Goal: Task Accomplishment & Management: Manage account settings

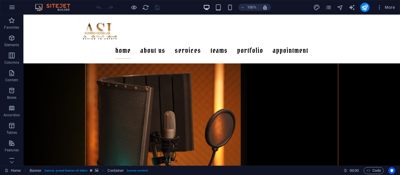
scroll to position [1101, 0]
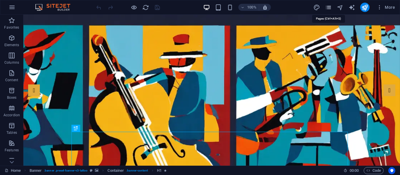
click at [326, 6] on icon "pages" at bounding box center [328, 7] width 7 height 7
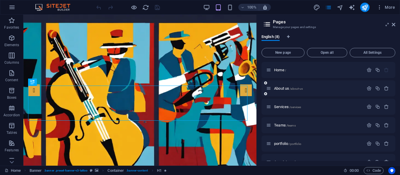
click at [281, 85] on div "About us /about-us" at bounding box center [328, 89] width 134 height 16
click at [281, 87] on span "About us /about-us" at bounding box center [288, 88] width 29 height 4
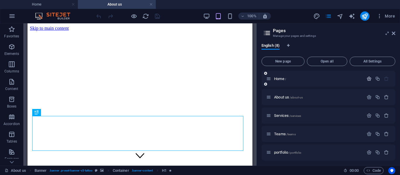
click at [368, 78] on icon "button" at bounding box center [369, 78] width 5 height 5
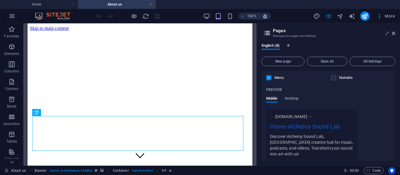
scroll to position [142, 0]
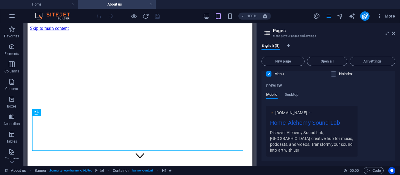
drag, startPoint x: 394, startPoint y: 32, endPoint x: 388, endPoint y: 34, distance: 5.6
click at [394, 32] on icon at bounding box center [394, 33] width 4 height 5
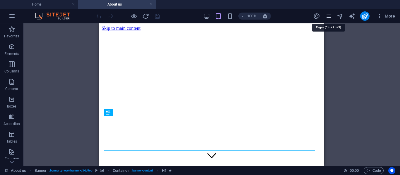
click at [330, 16] on icon "pages" at bounding box center [328, 16] width 7 height 7
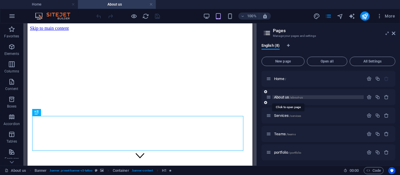
click at [278, 96] on span "About us /about-us" at bounding box center [288, 97] width 29 height 4
drag, startPoint x: 282, startPoint y: 101, endPoint x: 283, endPoint y: 96, distance: 4.5
click at [283, 101] on div "About us /about-us" at bounding box center [328, 97] width 134 height 16
click at [283, 96] on span "About us /about-us" at bounding box center [288, 97] width 29 height 4
click at [367, 95] on icon "button" at bounding box center [369, 97] width 5 height 5
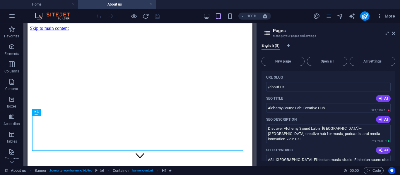
scroll to position [57, 0]
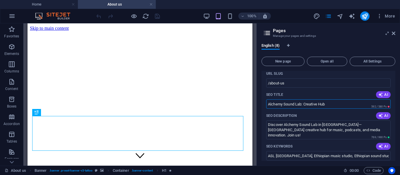
drag, startPoint x: 331, startPoint y: 104, endPoint x: 303, endPoint y: 108, distance: 28.7
click at [303, 108] on input "Alchemy Sound Lab: Creative Hub" at bounding box center [328, 104] width 124 height 9
click at [266, 103] on input "Alchemy Sound Lab" at bounding box center [328, 104] width 124 height 9
click at [284, 104] on input "About Us- Alchemy Sound Lab" at bounding box center [328, 104] width 124 height 9
type input "About Us - Alchemy Sound Lab"
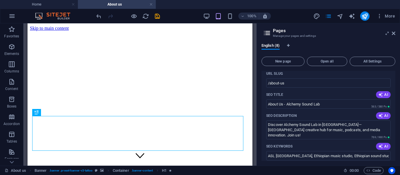
click at [395, 32] on aside "Pages Manage your pages and settings English (8) New page Open all All Settings…" at bounding box center [328, 94] width 143 height 143
click at [395, 31] on h2 "Pages" at bounding box center [334, 30] width 122 height 5
click at [395, 32] on icon at bounding box center [394, 33] width 4 height 5
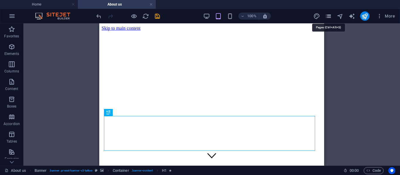
click at [330, 18] on icon "pages" at bounding box center [328, 16] width 7 height 7
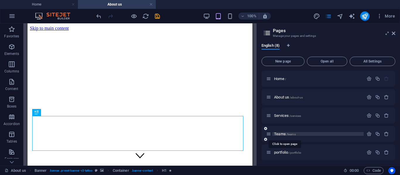
click at [286, 136] on span "Teams /teams" at bounding box center [285, 134] width 22 height 4
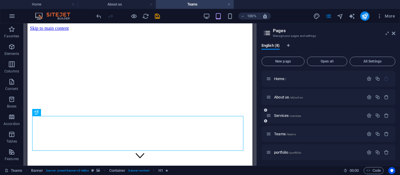
scroll to position [0, 0]
click at [368, 135] on icon "button" at bounding box center [369, 134] width 5 height 5
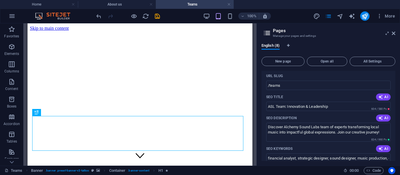
scroll to position [95, 0]
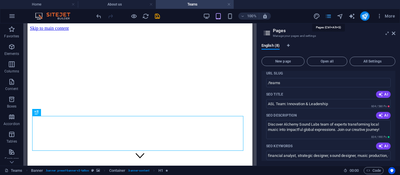
click at [330, 18] on icon "pages" at bounding box center [328, 16] width 7 height 7
click at [394, 32] on icon at bounding box center [394, 33] width 4 height 5
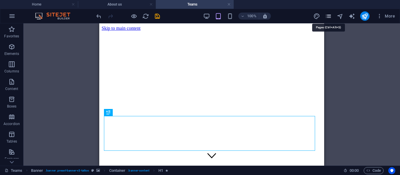
click at [327, 18] on icon "pages" at bounding box center [328, 16] width 7 height 7
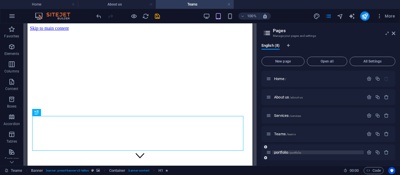
click at [290, 151] on span "/portfolio" at bounding box center [295, 152] width 12 height 3
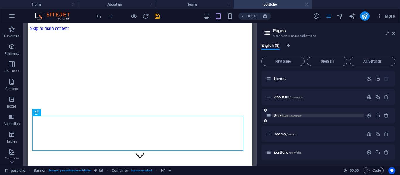
scroll to position [0, 0]
click at [367, 151] on icon "button" at bounding box center [369, 152] width 5 height 5
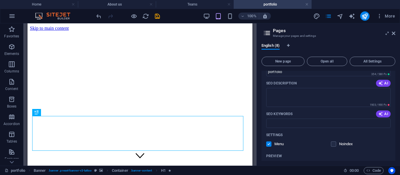
scroll to position [144, 0]
click at [386, 116] on span "AI" at bounding box center [383, 115] width 10 height 5
type input "alchemy sound lab, extraordinary sound transformation, local rhythms global res…"
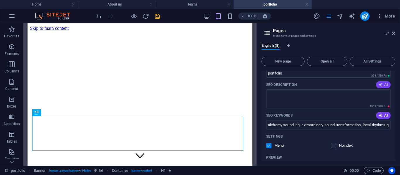
click at [381, 84] on icon "button" at bounding box center [380, 85] width 5 height 5
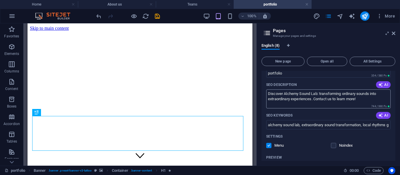
type textarea "Discover Alchemy Sound Lab: transforming ordinary sounds into extraordinary exp…"
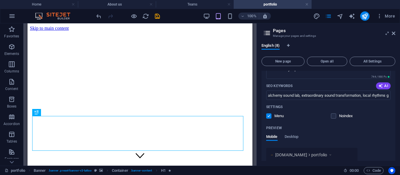
scroll to position [164, 0]
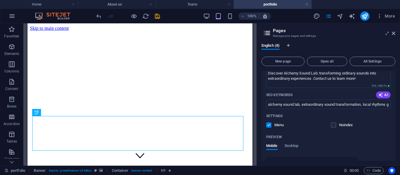
click at [396, 119] on div "English (8) New page Open all All Settings Home / About us /about-us Services /…" at bounding box center [328, 102] width 143 height 127
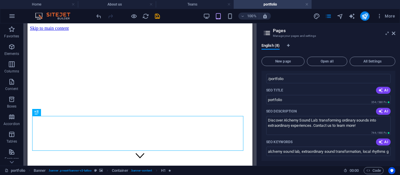
scroll to position [111, 0]
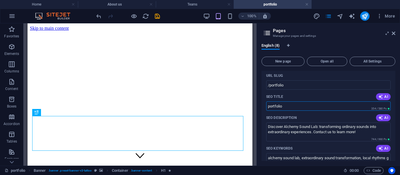
click at [271, 108] on input "portfolio" at bounding box center [328, 106] width 124 height 9
type input "Portfolio"
click at [394, 32] on icon at bounding box center [394, 33] width 4 height 5
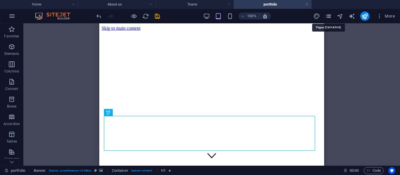
click at [331, 18] on icon "pages" at bounding box center [328, 16] width 7 height 7
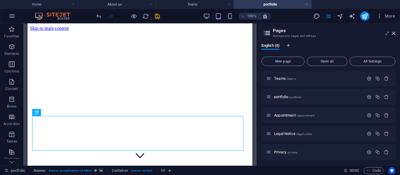
scroll to position [57, 0]
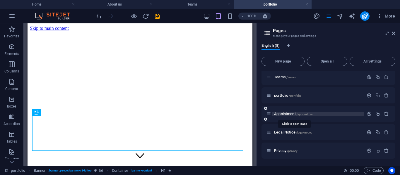
click at [285, 115] on span "Appointment /appointment" at bounding box center [294, 114] width 40 height 4
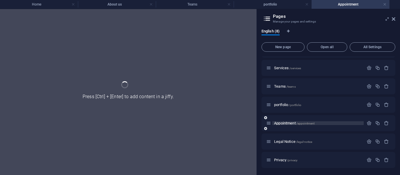
scroll to position [33, 0]
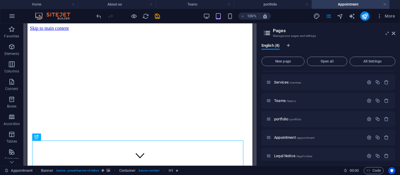
drag, startPoint x: 366, startPoint y: 121, endPoint x: 367, endPoint y: 128, distance: 7.5
click at [366, 124] on div "portfolio /portfolio" at bounding box center [328, 119] width 134 height 16
click at [368, 138] on icon "button" at bounding box center [369, 137] width 5 height 5
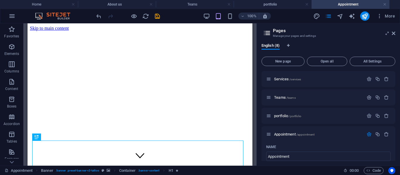
drag, startPoint x: 395, startPoint y: 94, endPoint x: 395, endPoint y: 103, distance: 8.8
click at [395, 103] on div "English (8) New page Open all All Settings Home / About us /about-us Services /…" at bounding box center [328, 102] width 143 height 127
drag, startPoint x: 395, startPoint y: 95, endPoint x: 395, endPoint y: 102, distance: 6.4
click at [395, 102] on div "English (8) New page Open all All Settings Home / About us /about-us Services /…" at bounding box center [328, 102] width 143 height 127
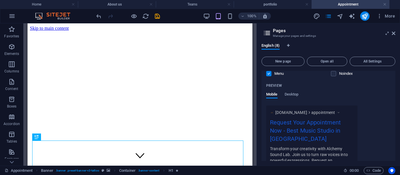
scroll to position [226, 0]
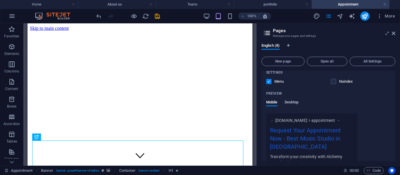
click at [296, 101] on span "Desktop" at bounding box center [292, 103] width 14 height 8
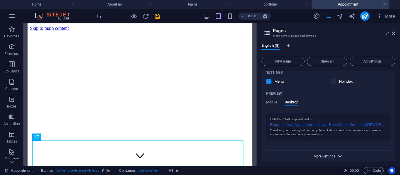
click at [324, 155] on span "More Settings" at bounding box center [325, 157] width 22 height 4
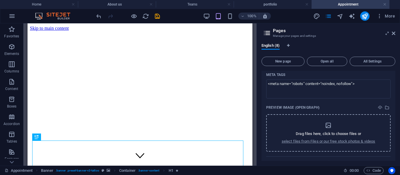
scroll to position [306, 0]
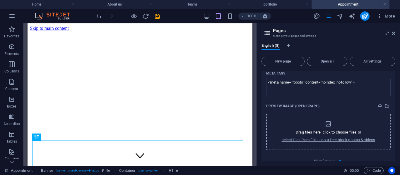
click at [331, 123] on div "Drag files here, click to choose files or select files from Files or our free s…" at bounding box center [329, 132] width 94 height 22
click at [305, 141] on p "select files from Files or our free stock photos & videos" at bounding box center [329, 140] width 94 height 5
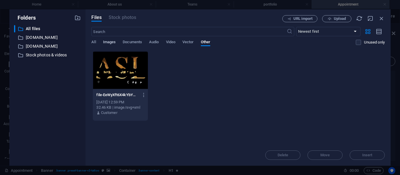
click at [107, 40] on span "Images" at bounding box center [109, 43] width 13 height 8
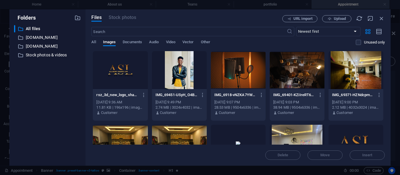
click at [116, 70] on div at bounding box center [120, 70] width 55 height 38
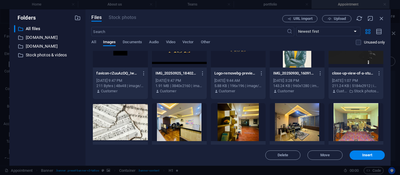
scroll to position [649, 0]
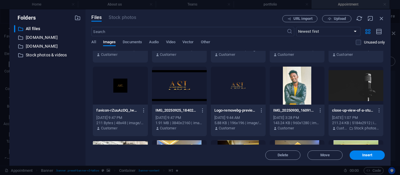
click at [121, 89] on div at bounding box center [120, 86] width 55 height 38
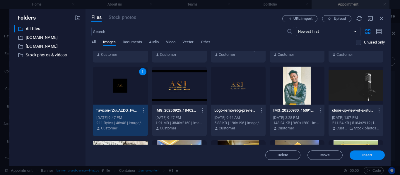
click at [364, 154] on span "Insert" at bounding box center [367, 156] width 10 height 4
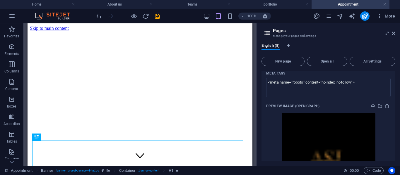
drag, startPoint x: 394, startPoint y: 135, endPoint x: 395, endPoint y: 143, distance: 7.7
click at [395, 143] on div "Home / About us /about-us Services /services Teams /teams portfolio /portfolio …" at bounding box center [328, 116] width 134 height 90
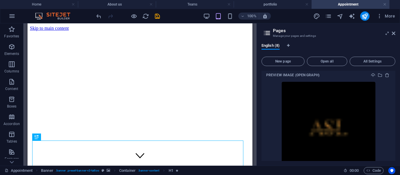
scroll to position [330, 0]
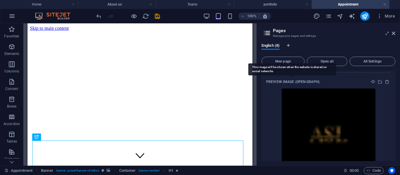
drag, startPoint x: 324, startPoint y: 84, endPoint x: 278, endPoint y: 84, distance: 46.3
click at [278, 84] on div "Preview Image (Open Graph)" at bounding box center [328, 82] width 124 height 9
click at [299, 81] on p "Preview Image (Open Graph)" at bounding box center [292, 82] width 53 height 5
drag, startPoint x: 394, startPoint y: 141, endPoint x: 391, endPoint y: 124, distance: 17.0
click at [391, 124] on div "Name Appointment ​ URL SLUG /appointment ​ SEO Title AI Request Your Appointmen…" at bounding box center [328, 25] width 134 height 352
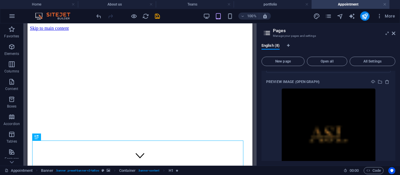
click at [394, 114] on div "Name Appointment ​ URL SLUG /appointment ​ SEO Title AI Request Your Appointmen…" at bounding box center [328, 25] width 134 height 352
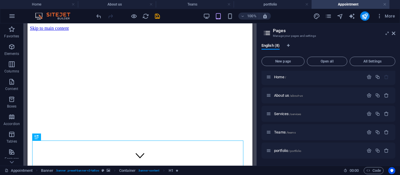
scroll to position [0, 0]
click at [326, 17] on icon "pages" at bounding box center [328, 16] width 7 height 7
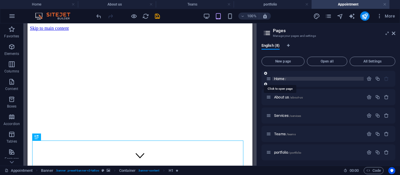
click at [281, 78] on span "Home /" at bounding box center [280, 79] width 12 height 4
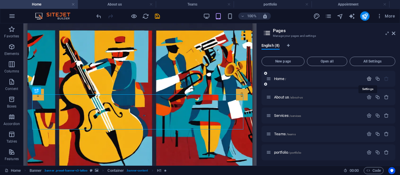
click at [367, 81] on icon "button" at bounding box center [369, 78] width 5 height 5
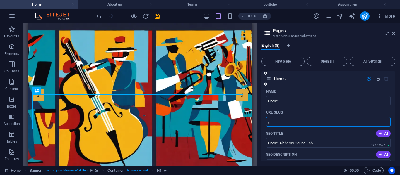
click at [277, 124] on input "/" at bounding box center [328, 121] width 124 height 9
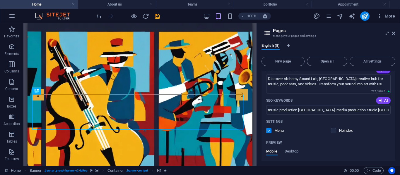
type input "/home"
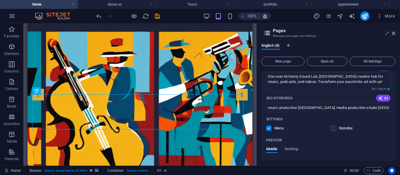
click at [395, 90] on div "English (8) New page Open all All Settings Home /home Name Home ​ URL SLUG /hom…" at bounding box center [328, 102] width 143 height 127
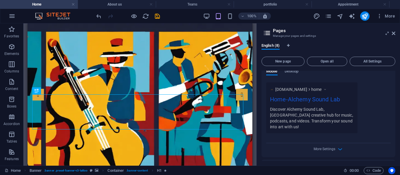
scroll to position [156, 0]
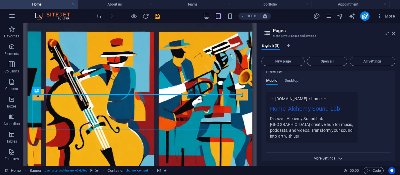
click at [327, 157] on span "More Settings" at bounding box center [325, 159] width 22 height 4
drag, startPoint x: 394, startPoint y: 91, endPoint x: 395, endPoint y: 101, distance: 9.7
click at [395, 101] on div "Home /home Name Home ​ URL SLUG /home ​ SEO Title AI Home-Alchemy Sound Lab ​ 2…" at bounding box center [328, 116] width 134 height 90
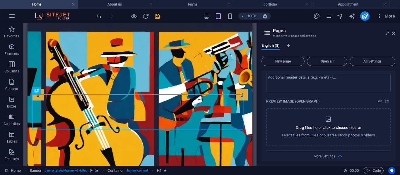
scroll to position [250, 0]
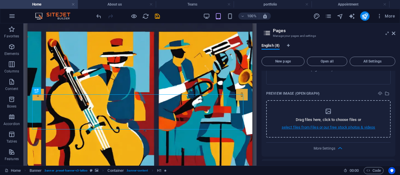
click at [326, 125] on p "select files from Files or our free stock photos & videos" at bounding box center [329, 127] width 94 height 5
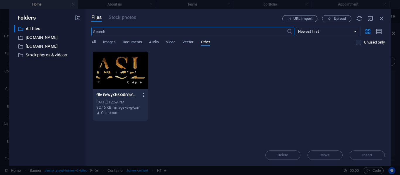
click at [144, 95] on icon "button" at bounding box center [144, 95] width 6 height 5
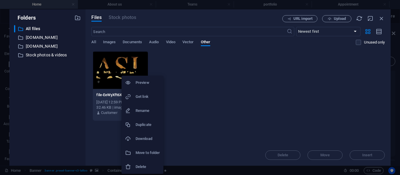
click at [141, 82] on h6 "Preview" at bounding box center [148, 82] width 24 height 7
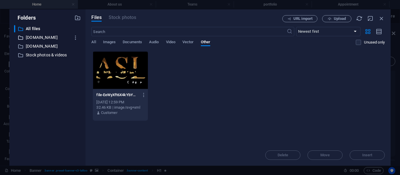
click at [42, 36] on p "banarecords.com" at bounding box center [48, 37] width 45 height 7
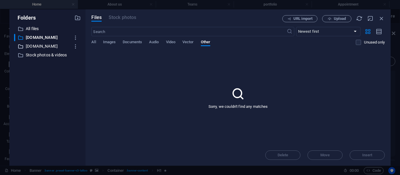
click at [36, 45] on p "www.canva.com" at bounding box center [48, 46] width 45 height 7
click at [381, 17] on icon "button" at bounding box center [381, 18] width 6 height 6
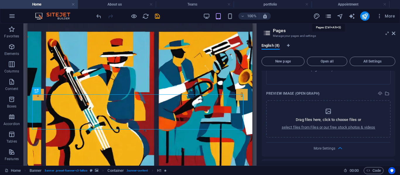
click at [330, 18] on icon "pages" at bounding box center [328, 16] width 7 height 7
click at [382, 15] on icon "button" at bounding box center [380, 16] width 6 height 6
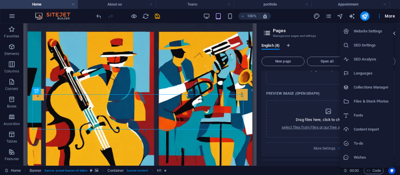
click at [365, 101] on h6 "Files & Stock Photos" at bounding box center [372, 101] width 36 height 7
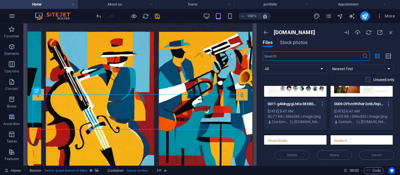
scroll to position [0, 0]
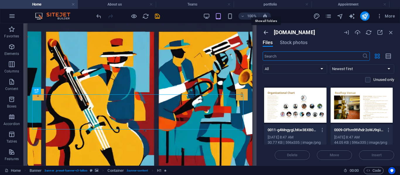
click at [266, 32] on icon "button" at bounding box center [266, 32] width 6 height 6
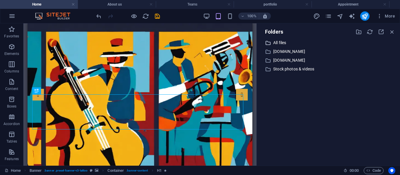
click at [281, 42] on p "All files" at bounding box center [328, 43] width 111 height 7
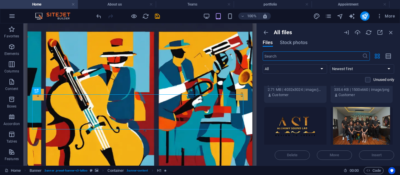
scroll to position [354, 0]
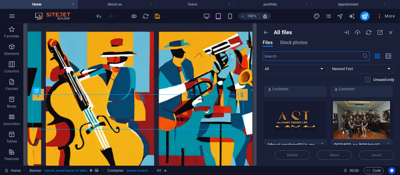
click at [323, 142] on button "button" at bounding box center [321, 145] width 8 height 9
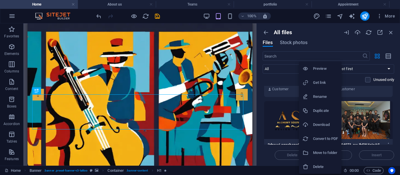
click at [319, 126] on h6 "Download" at bounding box center [325, 125] width 25 height 7
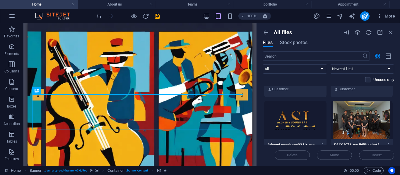
scroll to position [359, 0]
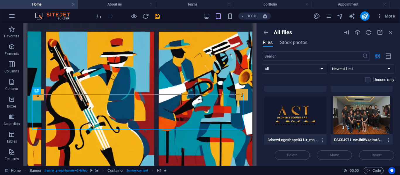
click at [393, 108] on div "Drop files here to upload them instantly rsz_3d_new_logo_shape_03-uij6hjObExCST…" at bounding box center [328, 115] width 131 height 59
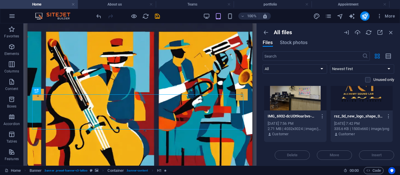
scroll to position [303, 0]
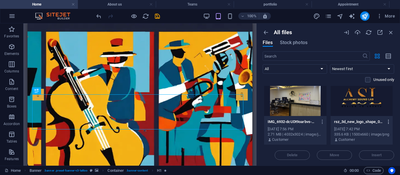
click at [386, 121] on icon "button" at bounding box center [389, 121] width 6 height 5
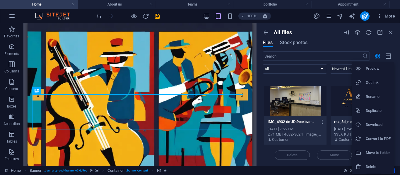
click at [372, 127] on h6 "Download" at bounding box center [378, 125] width 25 height 7
